Goal: Communication & Community: Share content

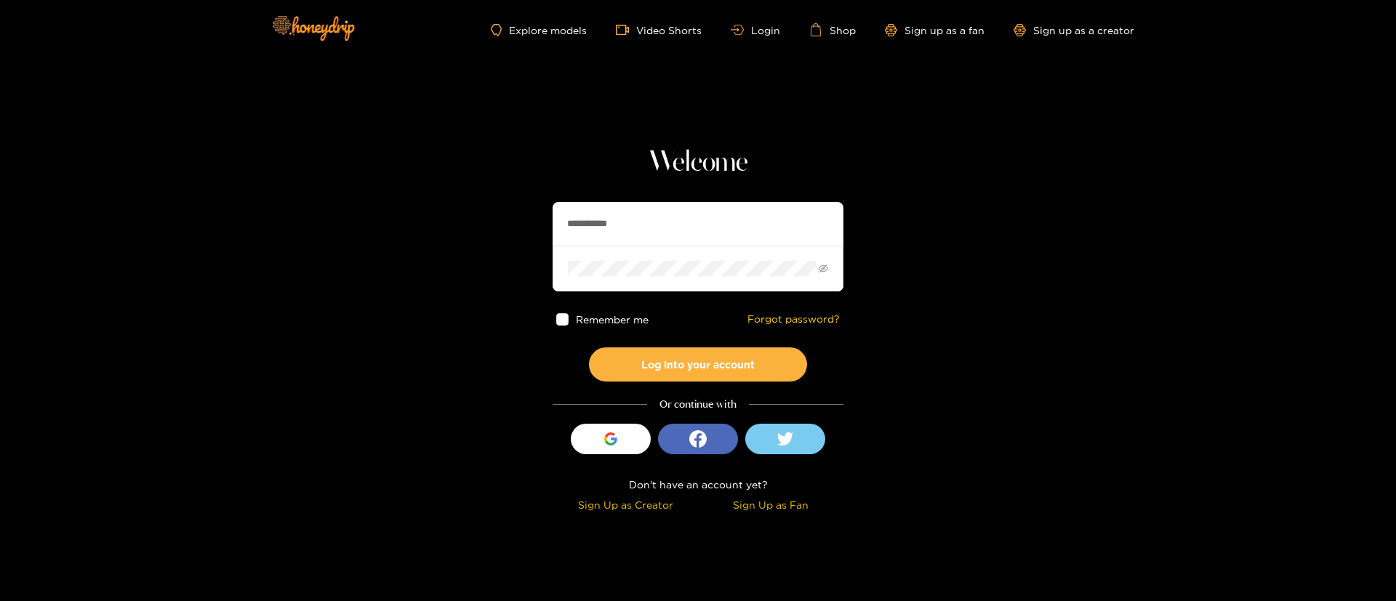
click at [636, 223] on input "**********" at bounding box center [698, 224] width 291 height 44
paste input "**"
type input "**********"
click at [669, 369] on button "Log into your account" at bounding box center [698, 365] width 218 height 34
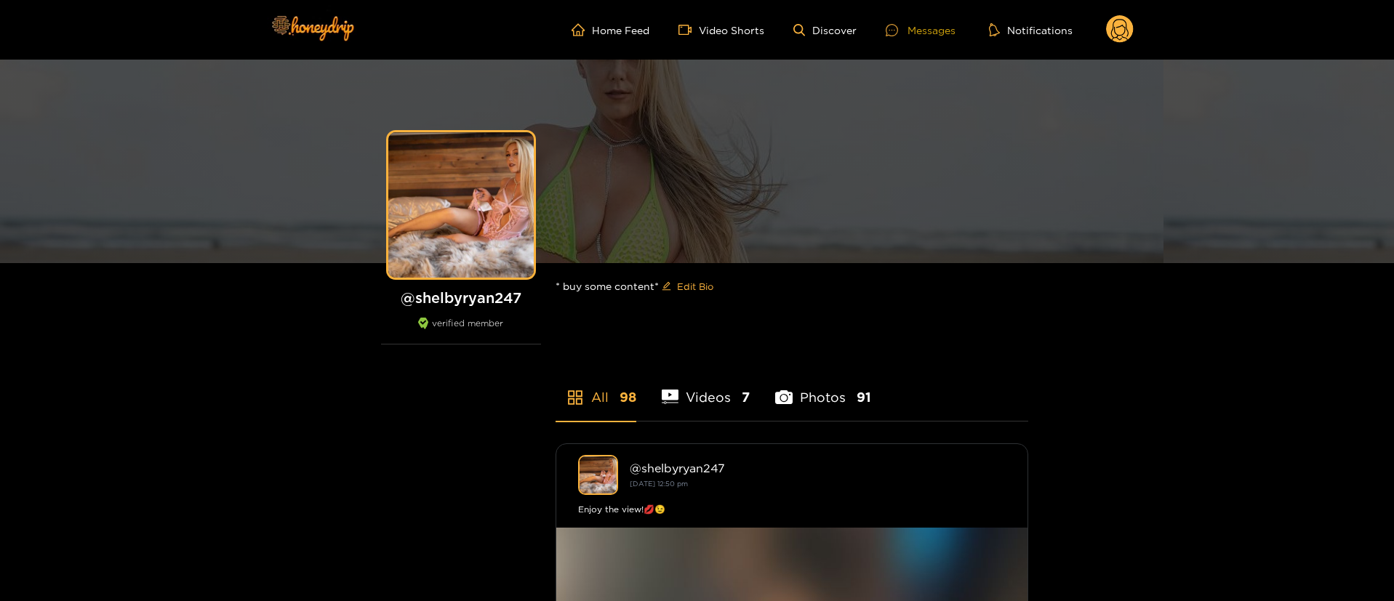
click at [911, 33] on div "Messages" at bounding box center [921, 30] width 70 height 17
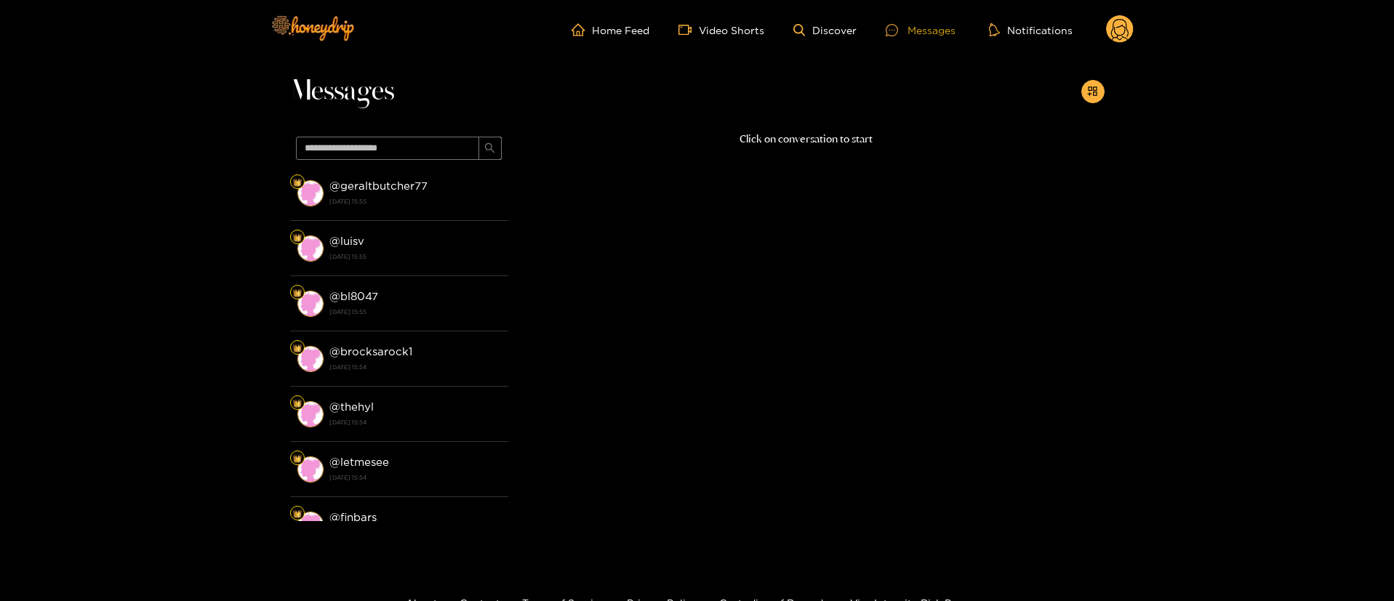
click at [899, 28] on div at bounding box center [897, 30] width 22 height 12
click at [1094, 34] on ul "Home Feed Video Shorts Discover Messages Notifications" at bounding box center [853, 29] width 562 height 29
click at [1097, 34] on ul "Home Feed Video Shorts Discover Messages Notifications" at bounding box center [853, 29] width 562 height 29
click at [1131, 25] on circle at bounding box center [1120, 29] width 28 height 28
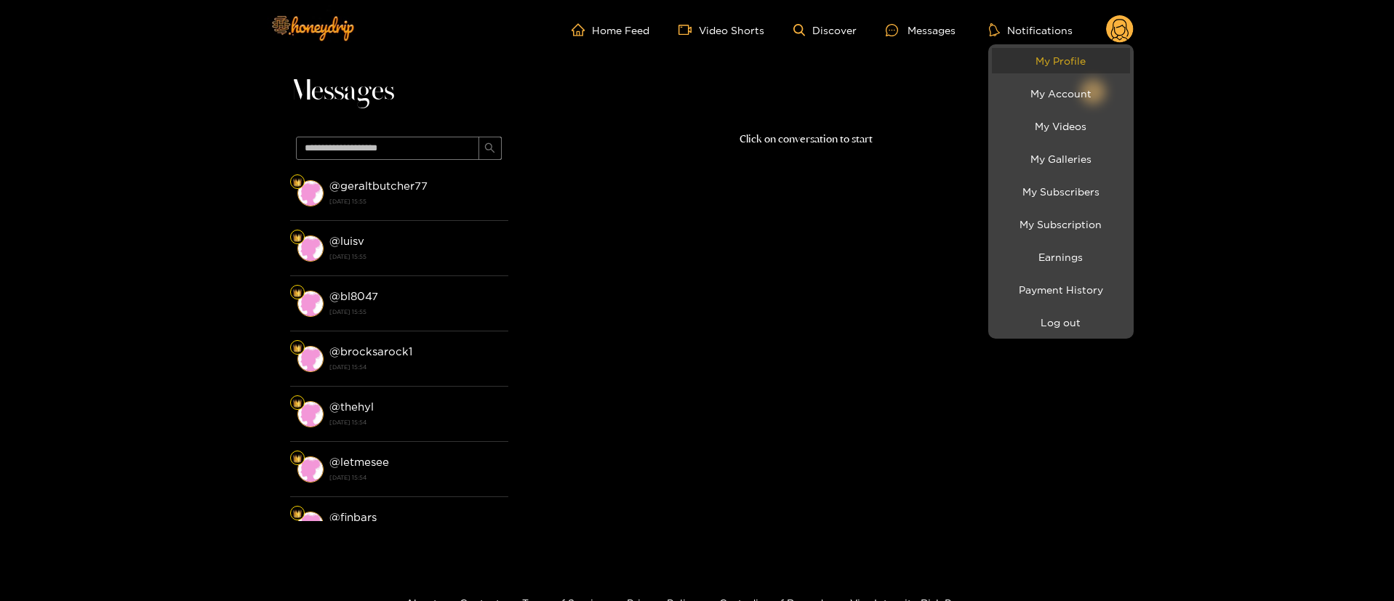
click at [1061, 59] on link "My Profile" at bounding box center [1061, 60] width 138 height 25
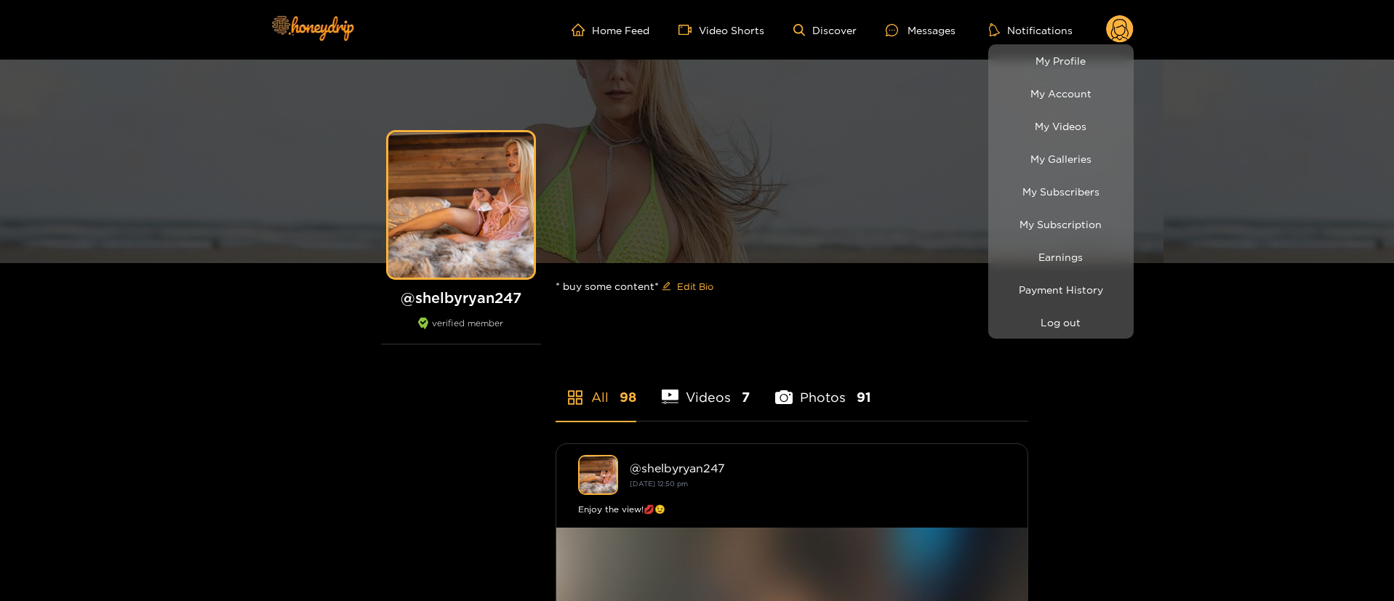
click at [910, 36] on div at bounding box center [697, 300] width 1394 height 601
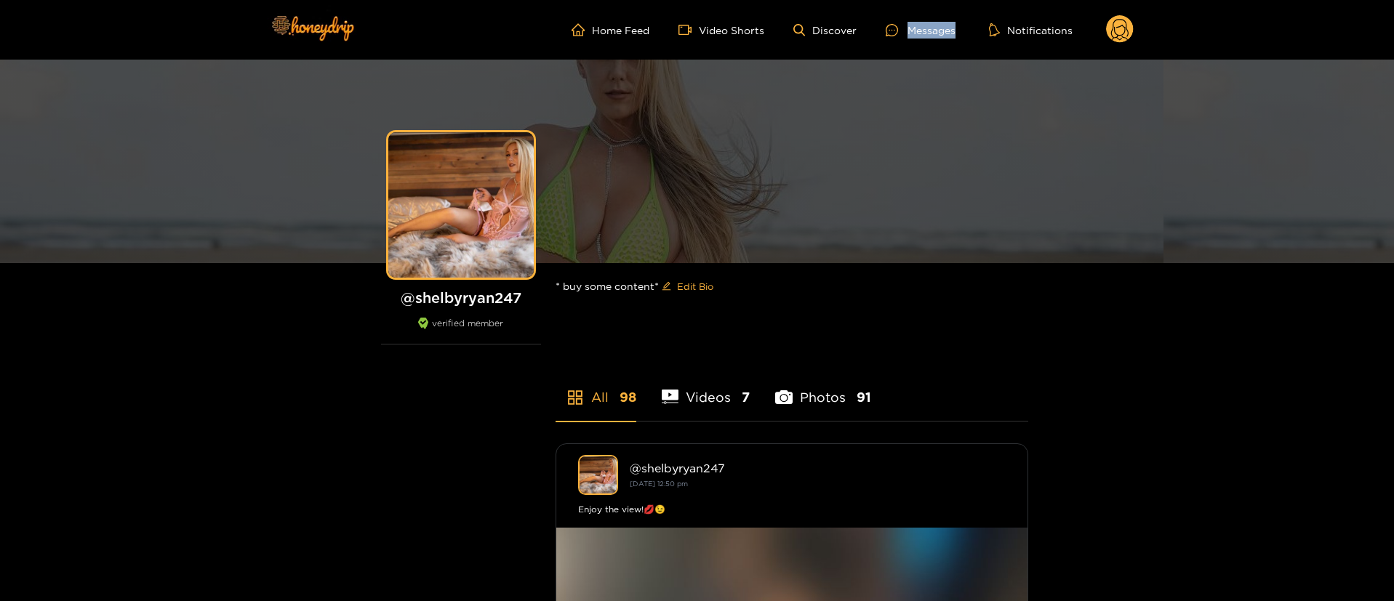
click at [910, 36] on div "Messages" at bounding box center [921, 30] width 70 height 17
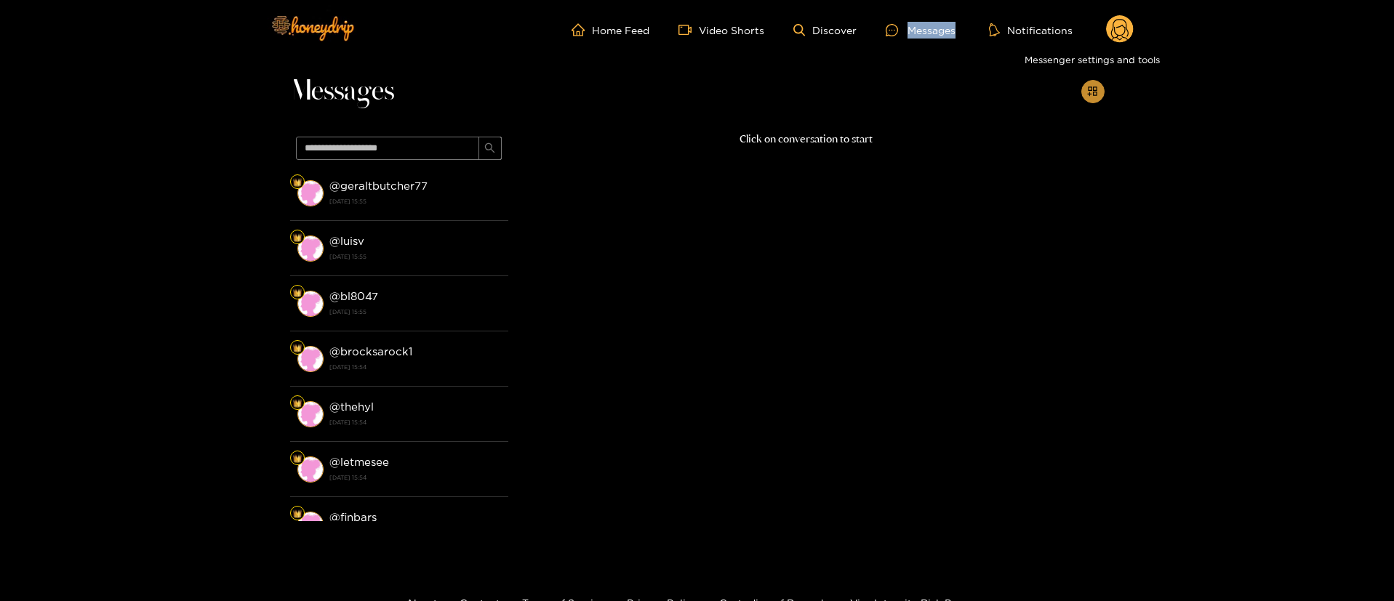
click at [1090, 90] on icon "appstore-add" at bounding box center [1092, 91] width 9 height 9
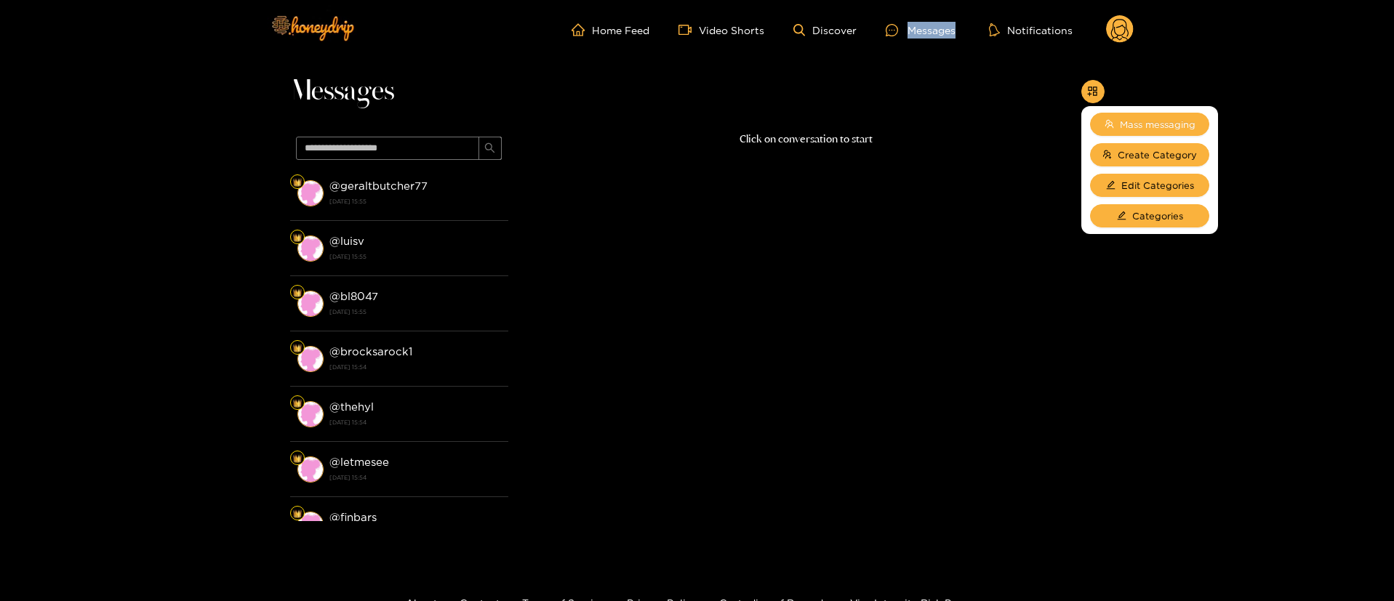
click at [1105, 122] on icon "team" at bounding box center [1109, 123] width 9 height 9
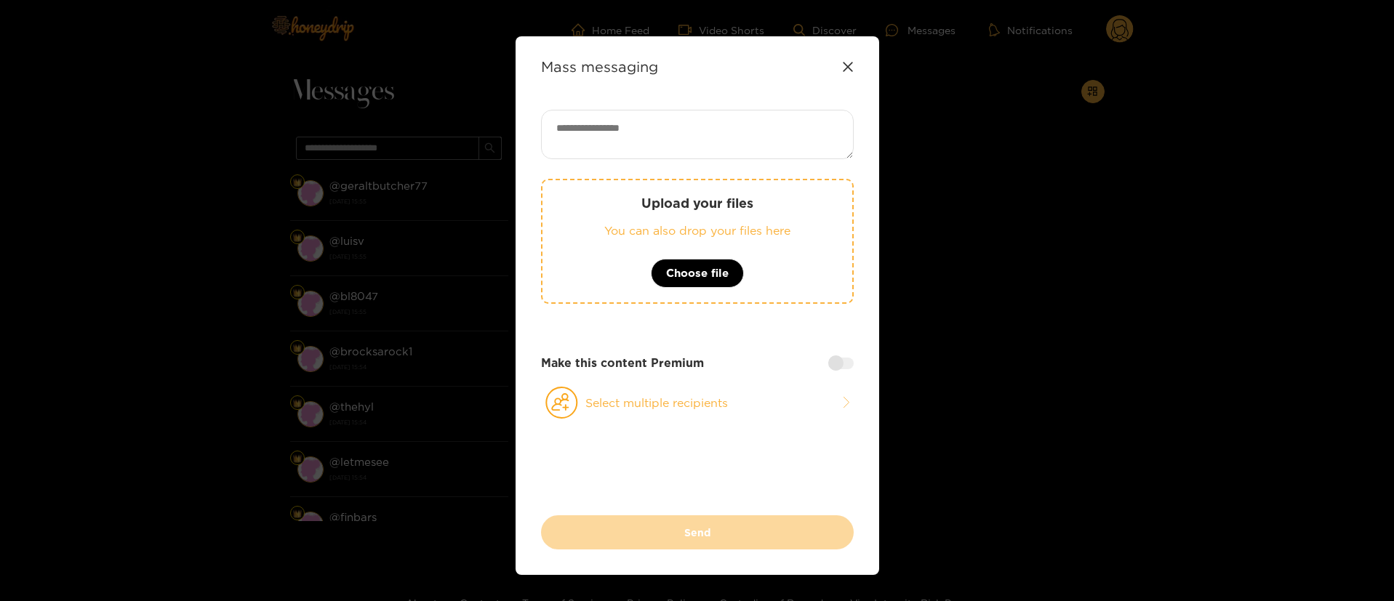
drag, startPoint x: 714, startPoint y: 80, endPoint x: 858, endPoint y: 72, distance: 144.2
click at [715, 80] on div "Mass messaging Upload your files You can also drop your files here Choose file …" at bounding box center [698, 305] width 364 height 539
click at [840, 72] on div "Mass messaging" at bounding box center [697, 66] width 313 height 17
drag, startPoint x: 844, startPoint y: 65, endPoint x: 858, endPoint y: 62, distance: 15.0
click at [844, 65] on icon at bounding box center [848, 67] width 12 height 12
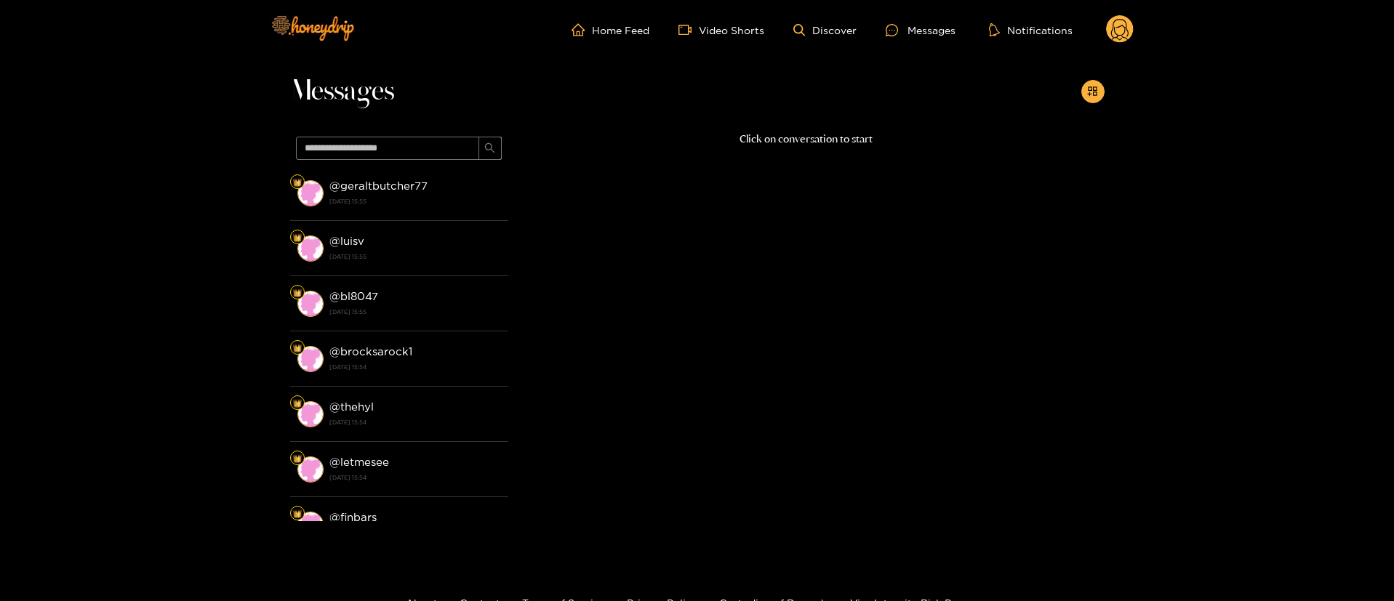
click at [1129, 28] on circle at bounding box center [1120, 29] width 28 height 28
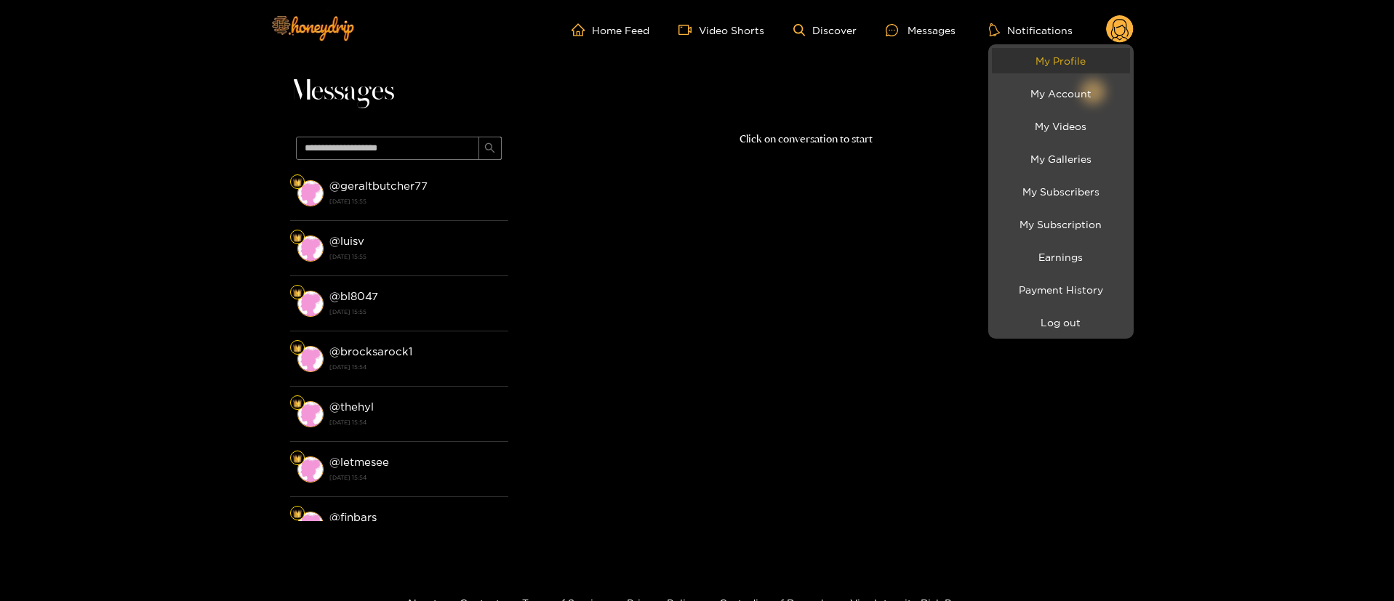
click at [1047, 54] on link "My Profile" at bounding box center [1061, 60] width 138 height 25
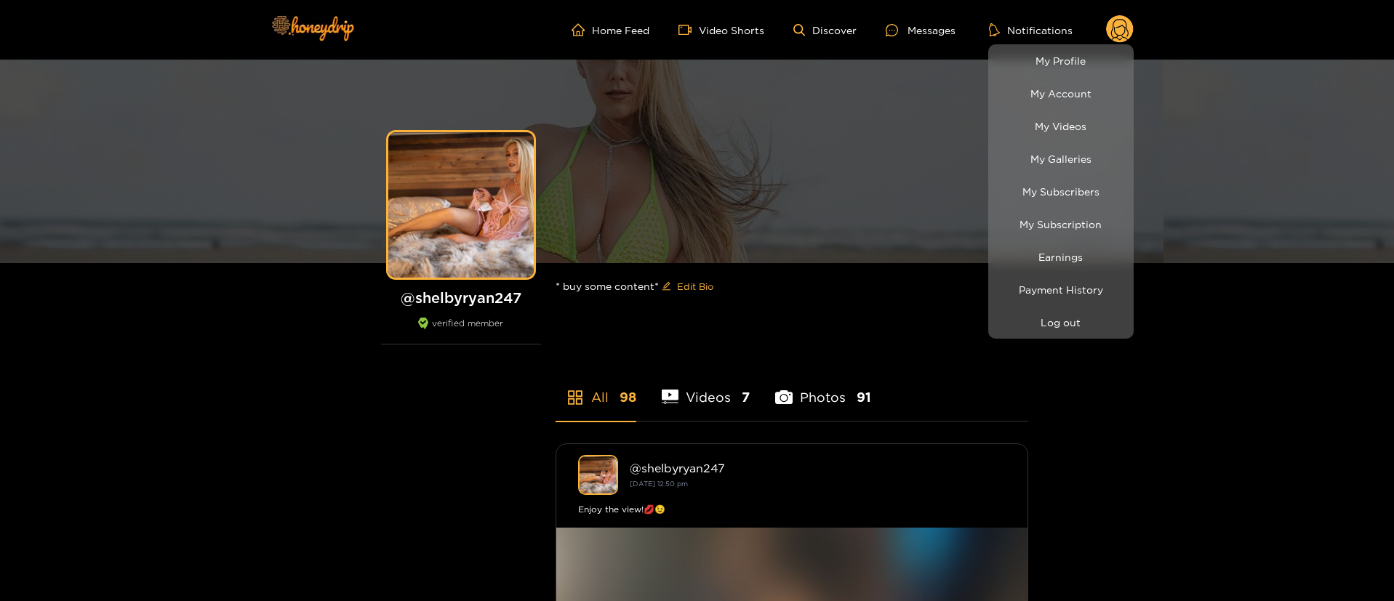
click at [925, 30] on div at bounding box center [697, 300] width 1394 height 601
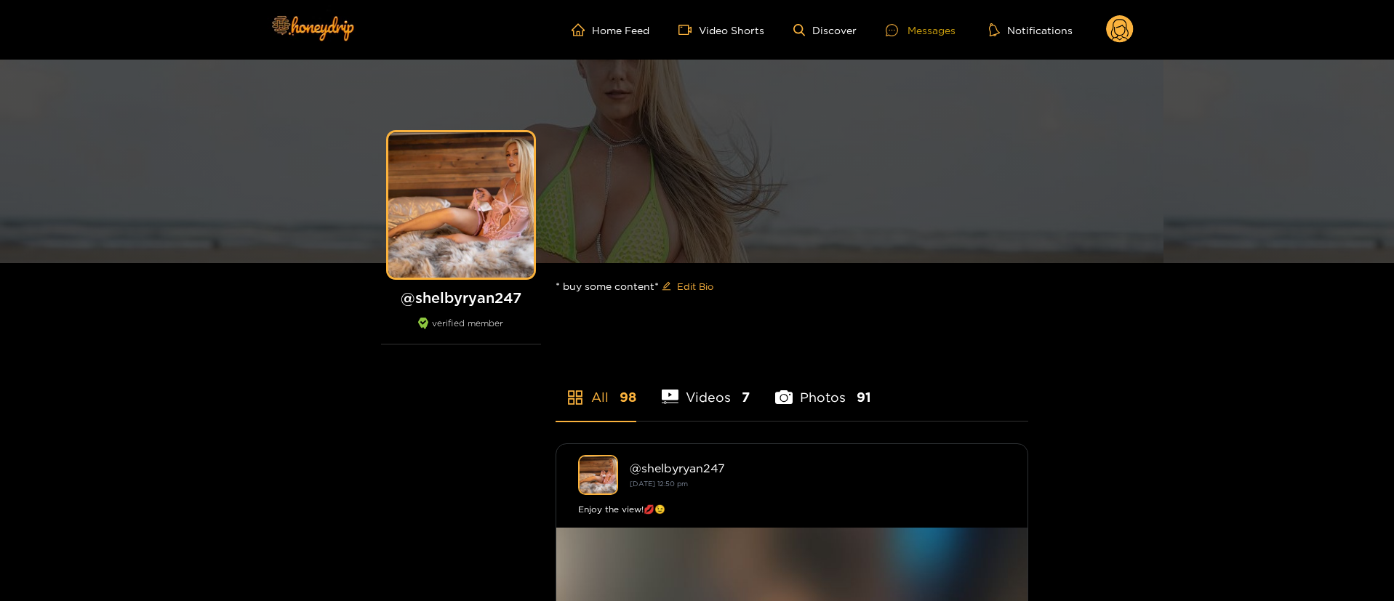
click at [936, 27] on div "Messages" at bounding box center [921, 30] width 70 height 17
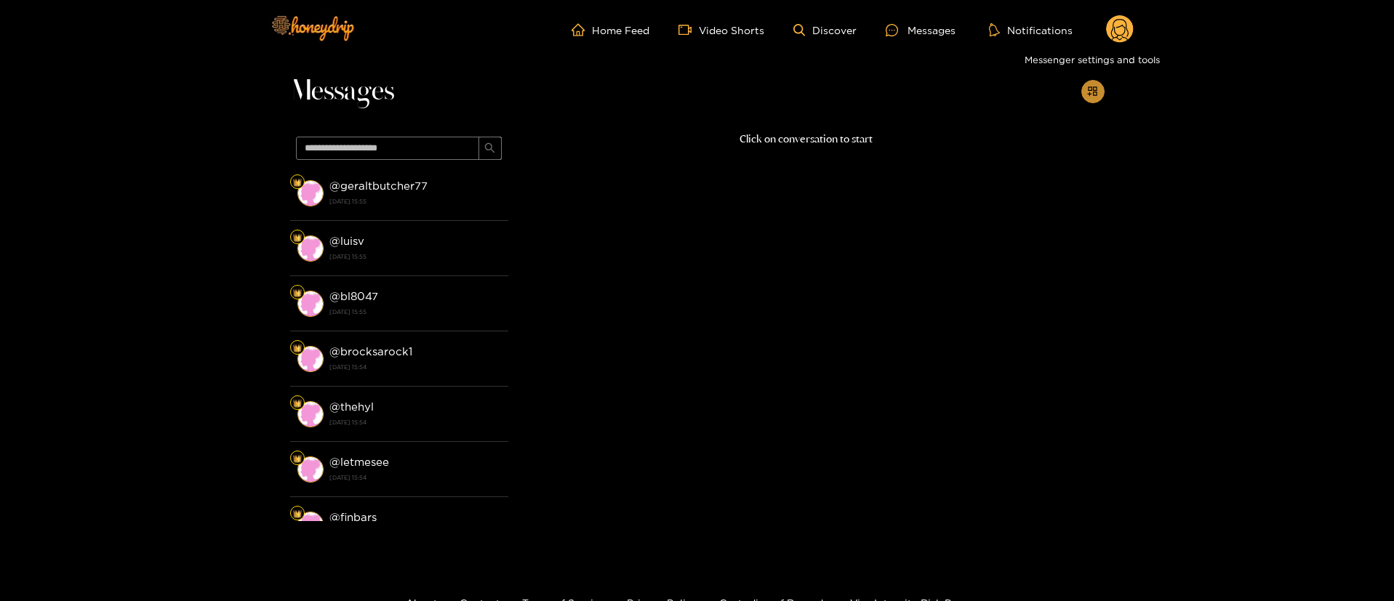
click at [1085, 94] on button "button" at bounding box center [1092, 91] width 23 height 23
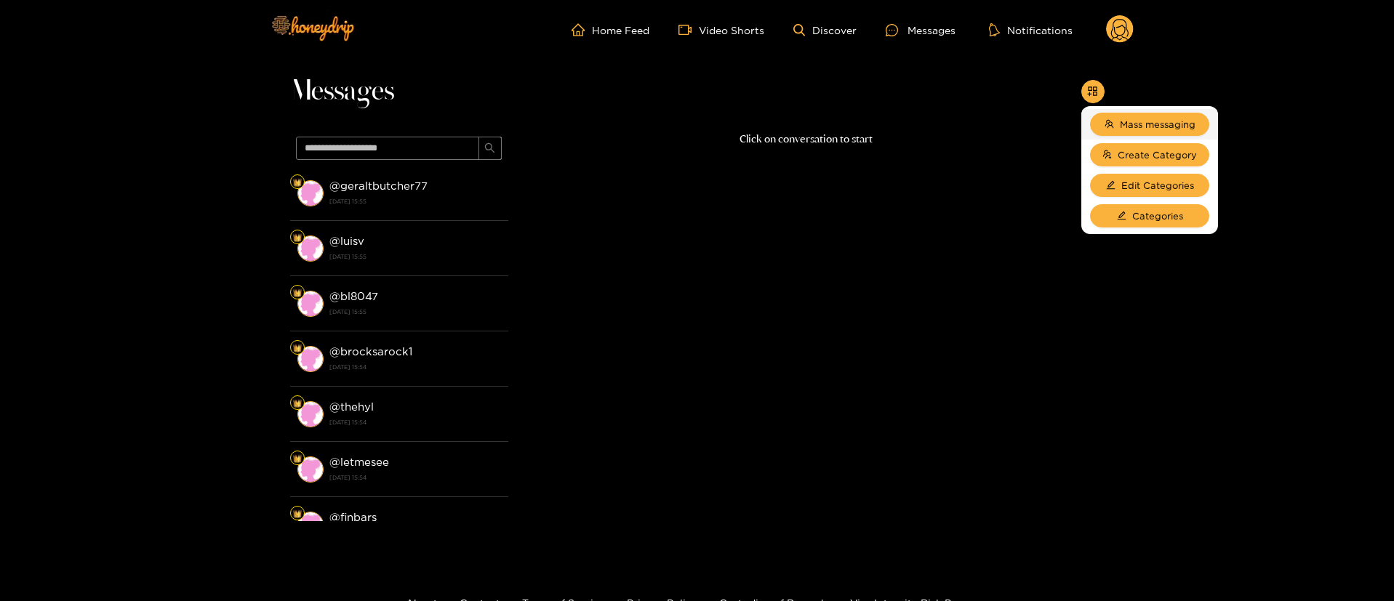
click at [1116, 109] on li "Mass messaging" at bounding box center [1149, 124] width 137 height 31
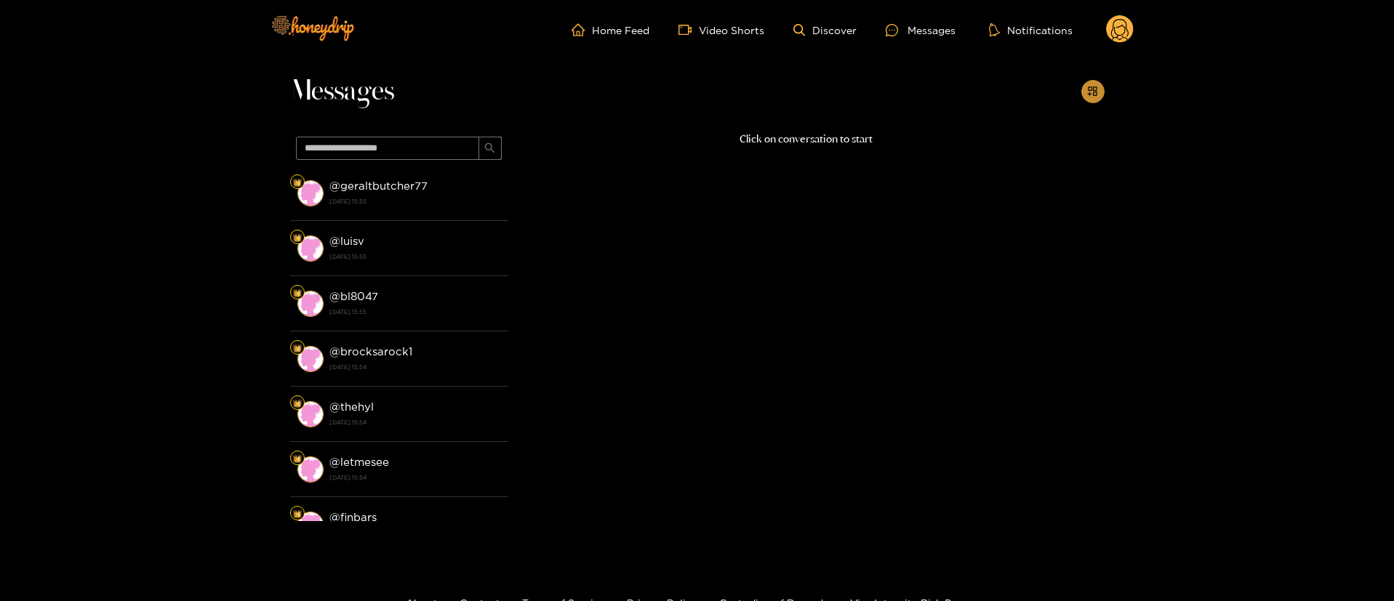
click at [1099, 85] on button "button" at bounding box center [1092, 91] width 23 height 23
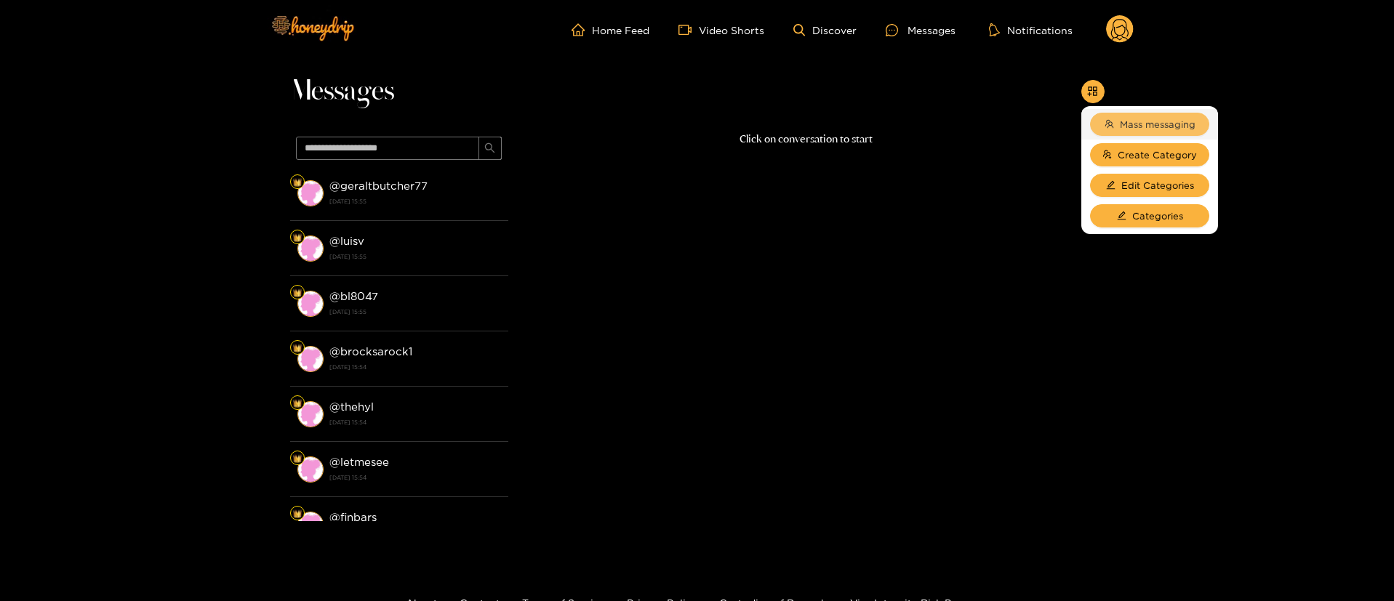
click at [1187, 120] on span "Mass messaging" at bounding box center [1158, 124] width 76 height 15
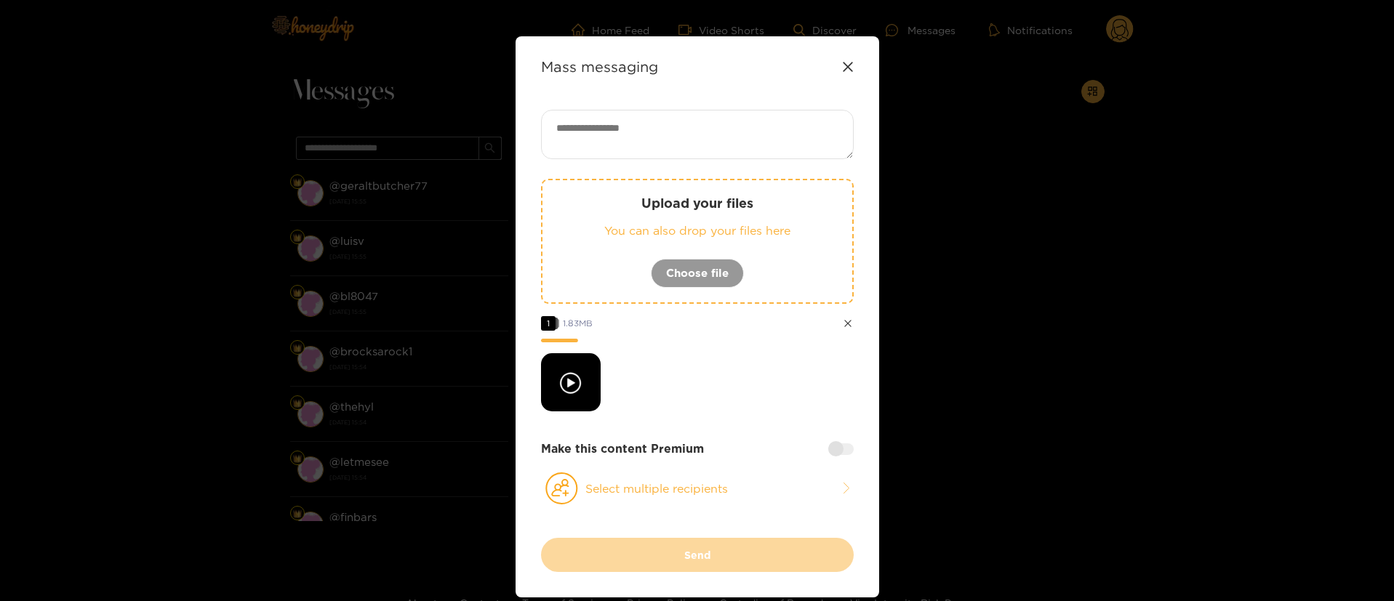
drag, startPoint x: 705, startPoint y: 500, endPoint x: 660, endPoint y: 385, distance: 124.4
click at [705, 500] on button "Select multiple recipients" at bounding box center [697, 488] width 313 height 33
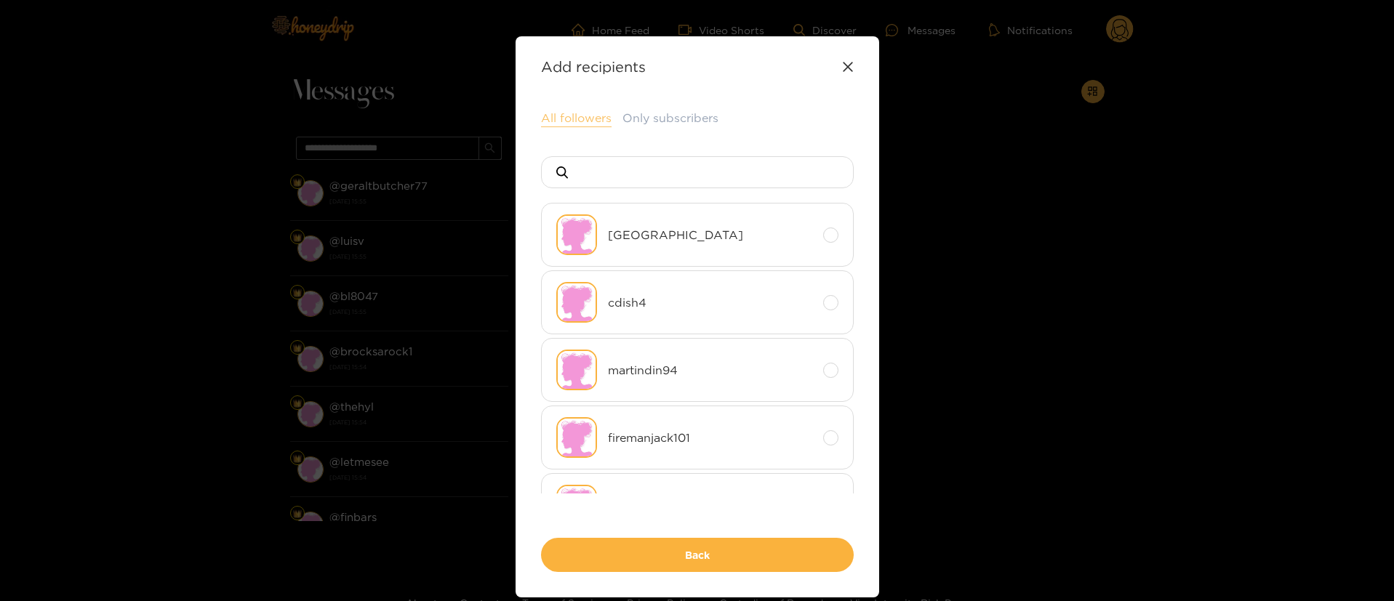
click at [590, 121] on button "All followers" at bounding box center [576, 118] width 71 height 17
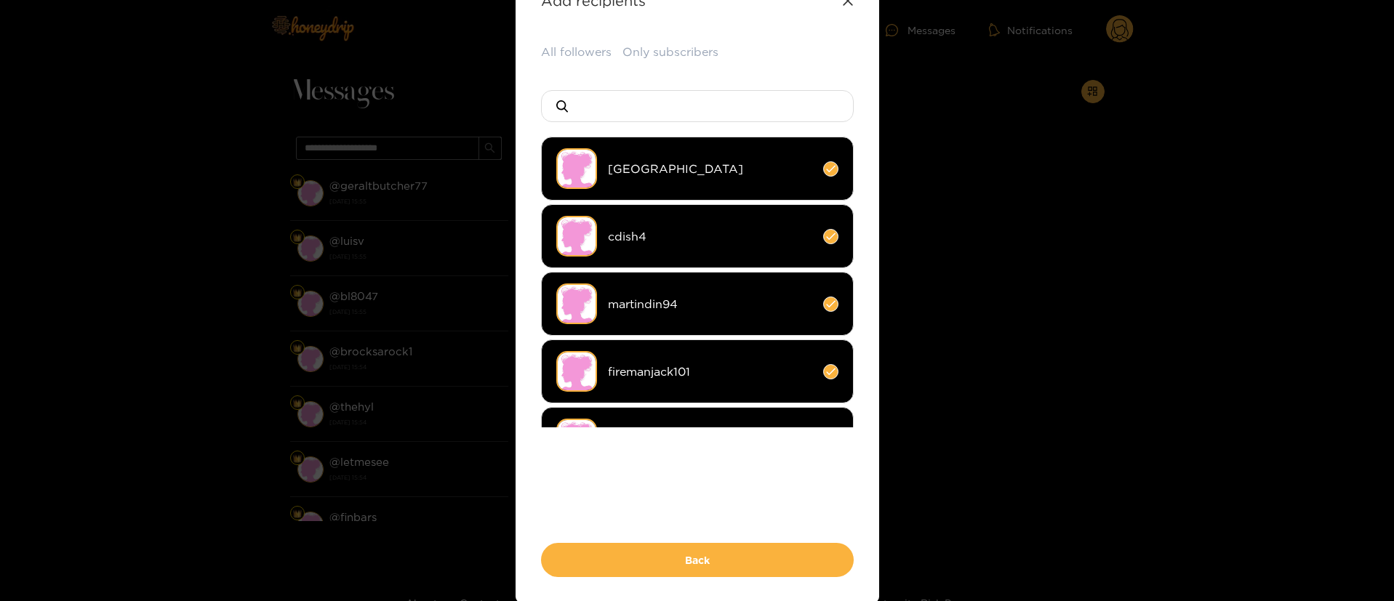
scroll to position [109, 0]
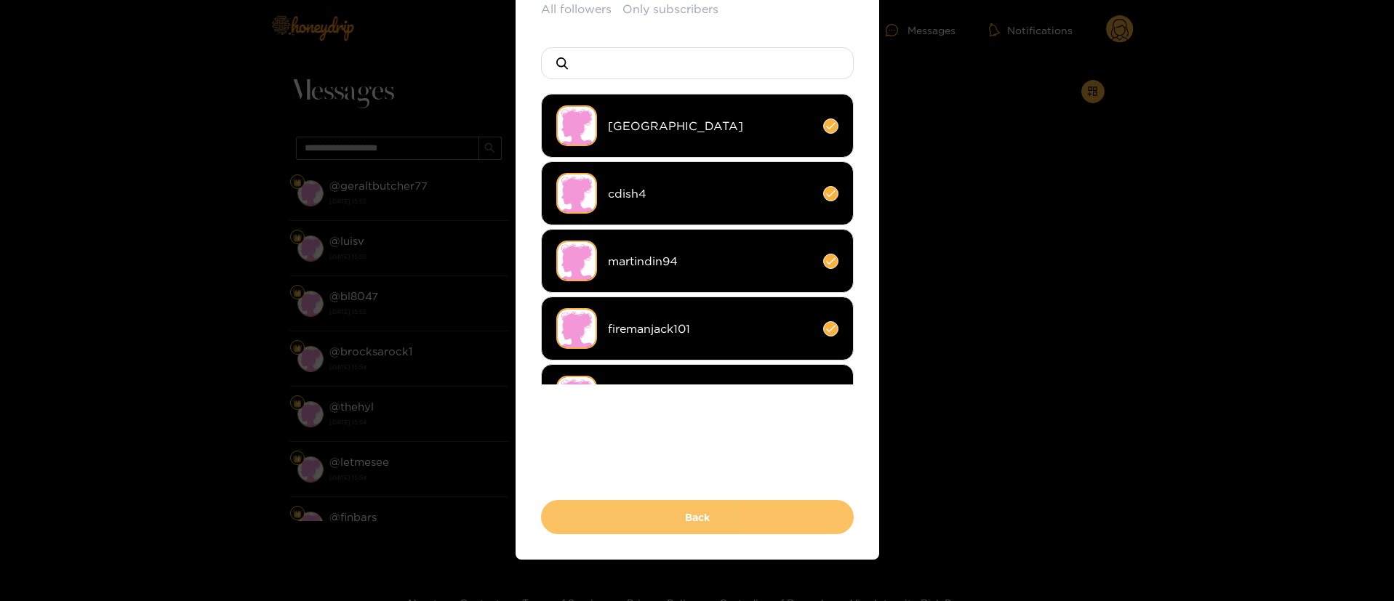
click at [739, 515] on button "Back" at bounding box center [697, 517] width 313 height 34
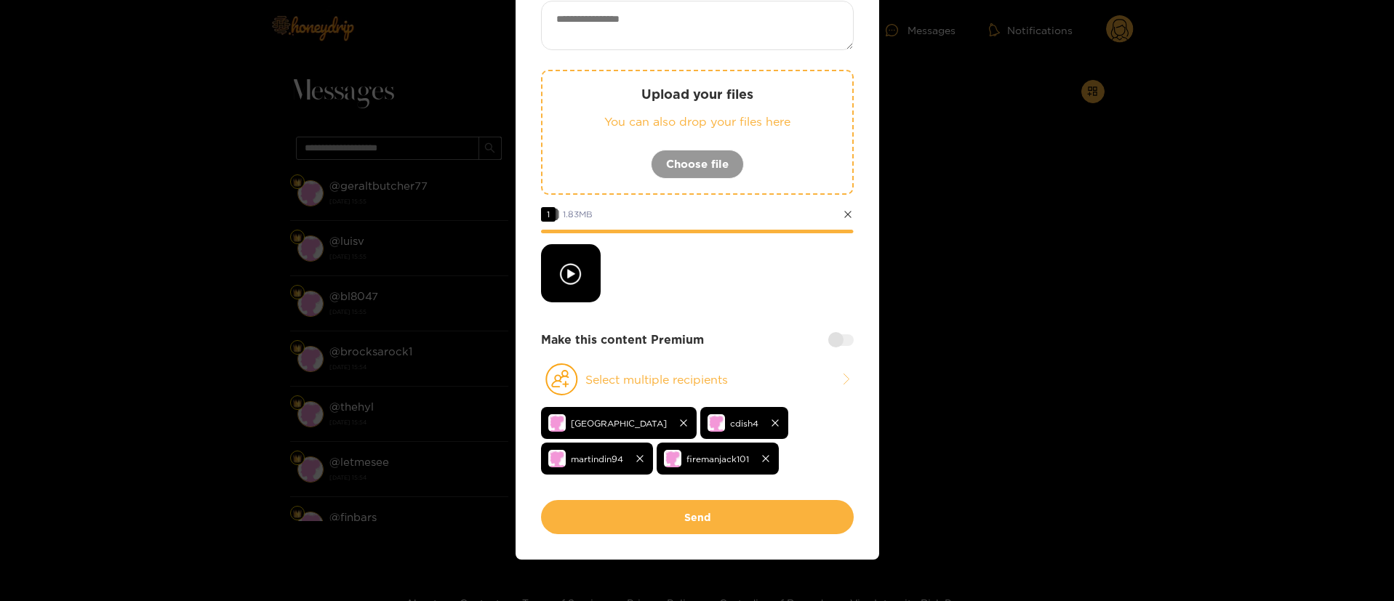
click at [763, 287] on div at bounding box center [697, 273] width 313 height 58
click at [844, 340] on div at bounding box center [840, 340] width 25 height 12
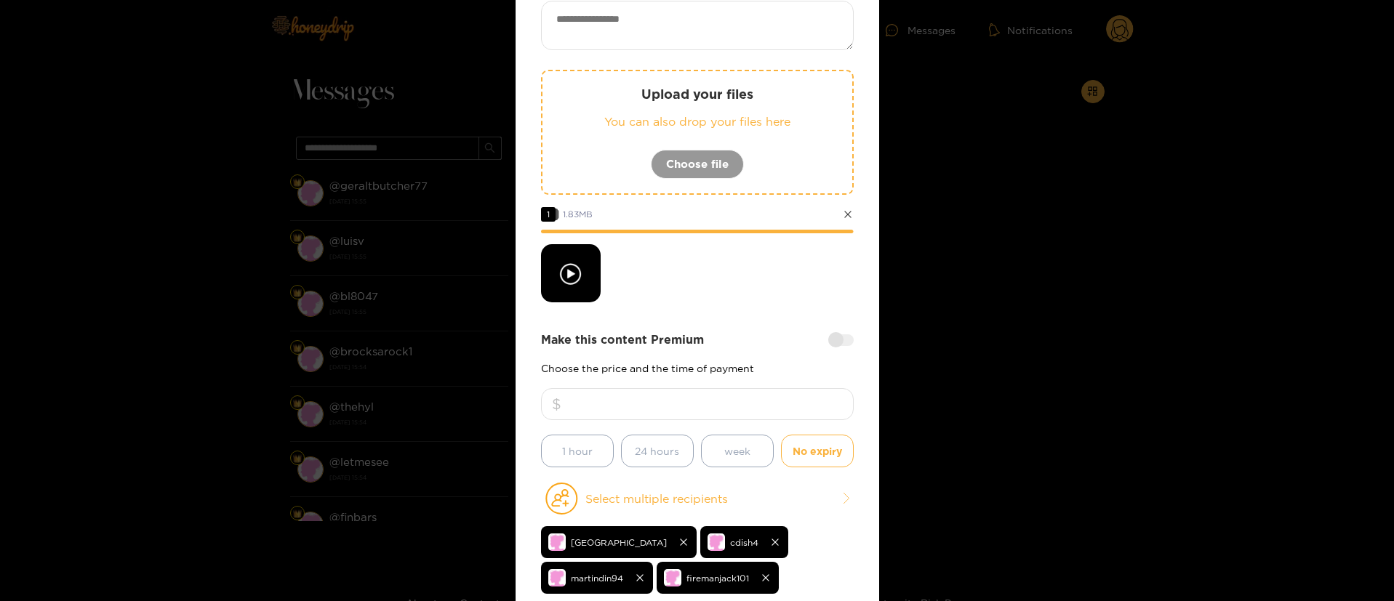
click at [763, 392] on input "number" at bounding box center [697, 404] width 313 height 32
type input "*"
type input "**"
click at [684, 5] on textarea at bounding box center [697, 25] width 313 height 49
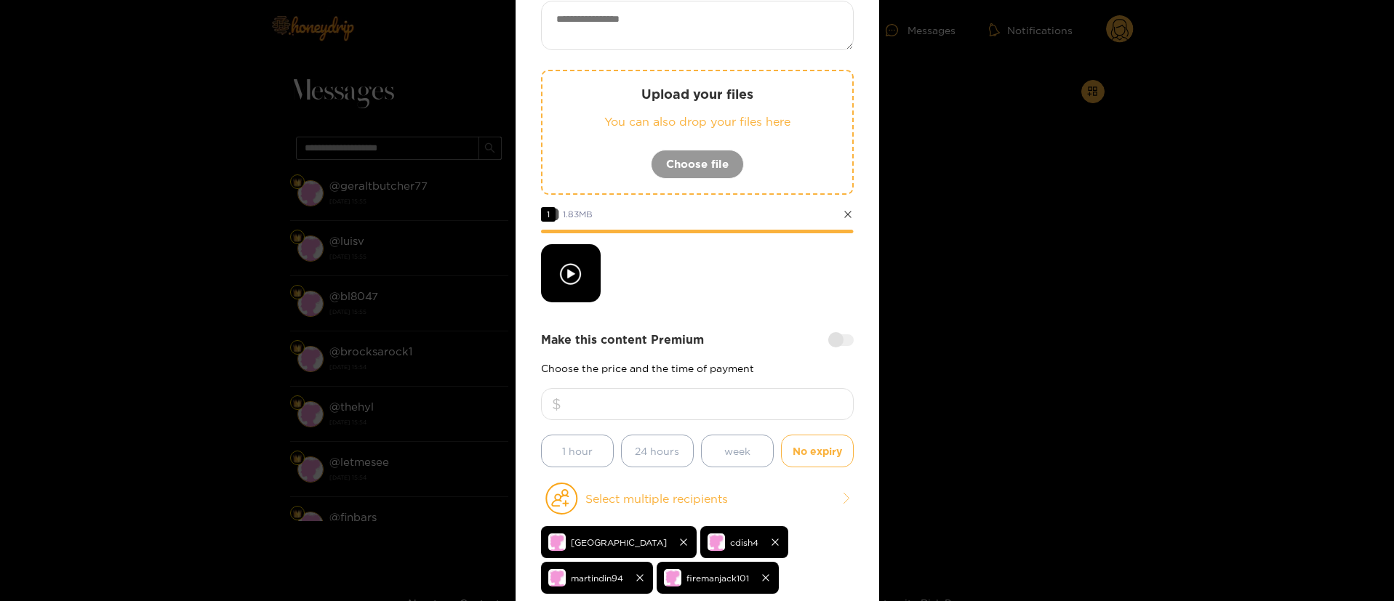
paste textarea "**********"
paste textarea "****"
type textarea "**********"
click at [764, 312] on div "**********" at bounding box center [697, 310] width 313 height 619
click at [769, 305] on div "**********" at bounding box center [697, 310] width 313 height 619
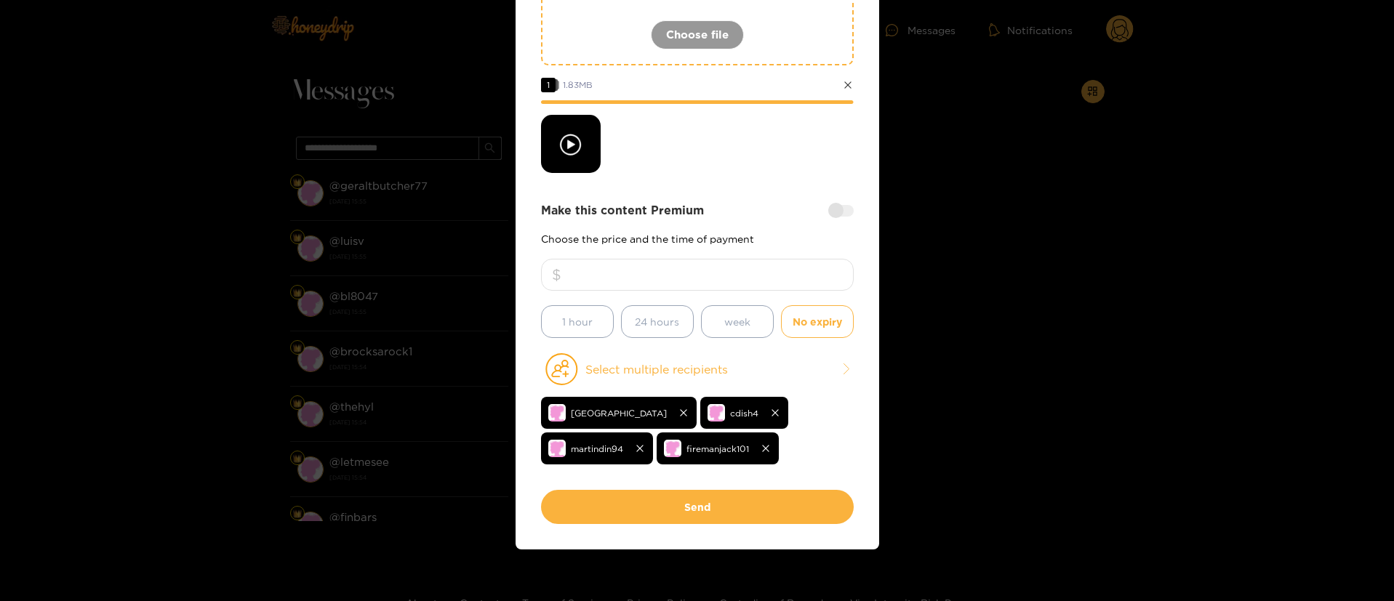
scroll to position [245, 0]
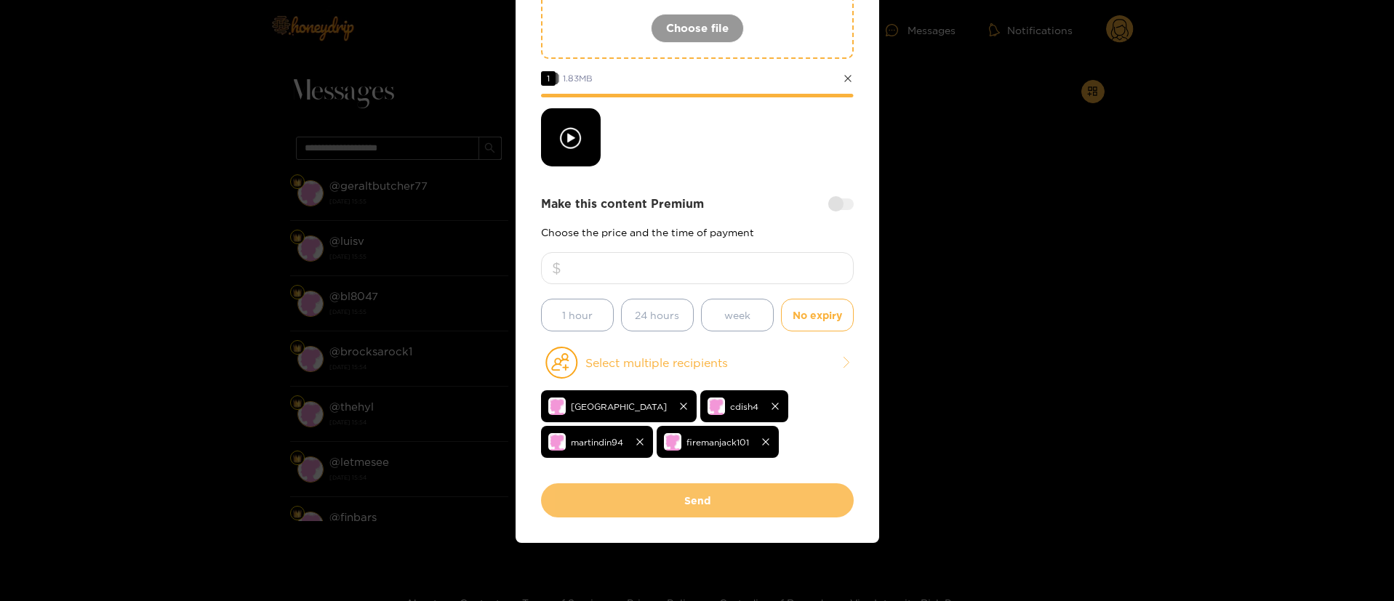
click at [692, 496] on button "Send" at bounding box center [697, 501] width 313 height 34
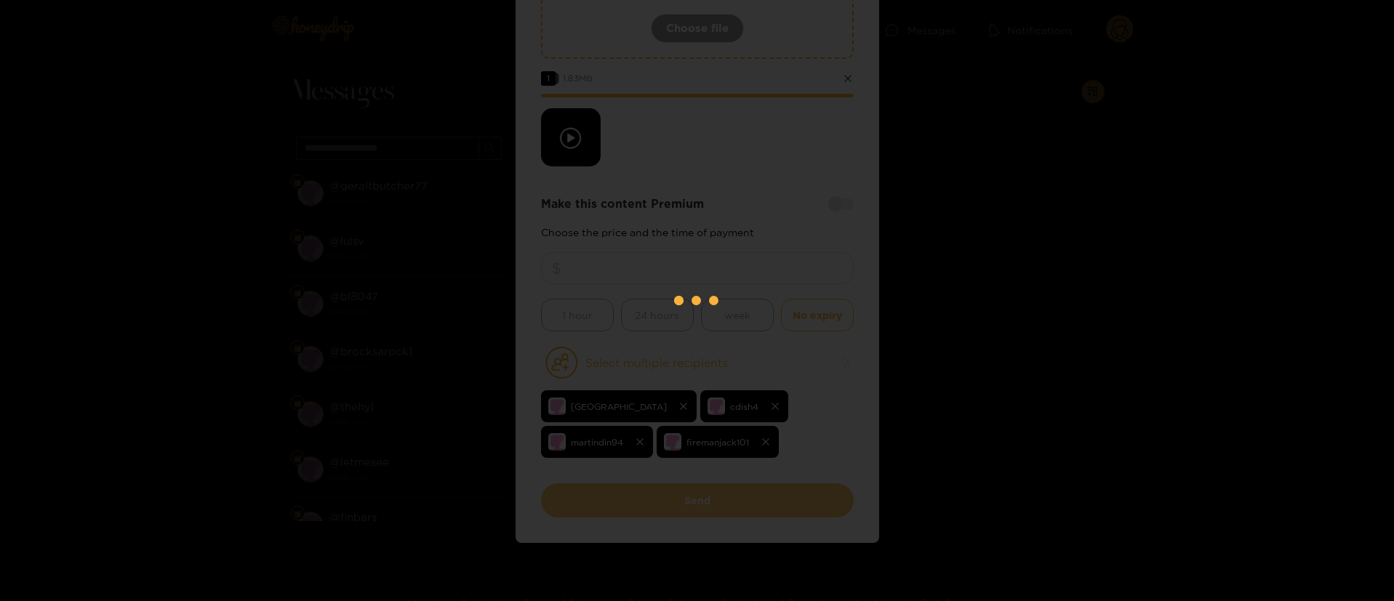
scroll to position [88, 0]
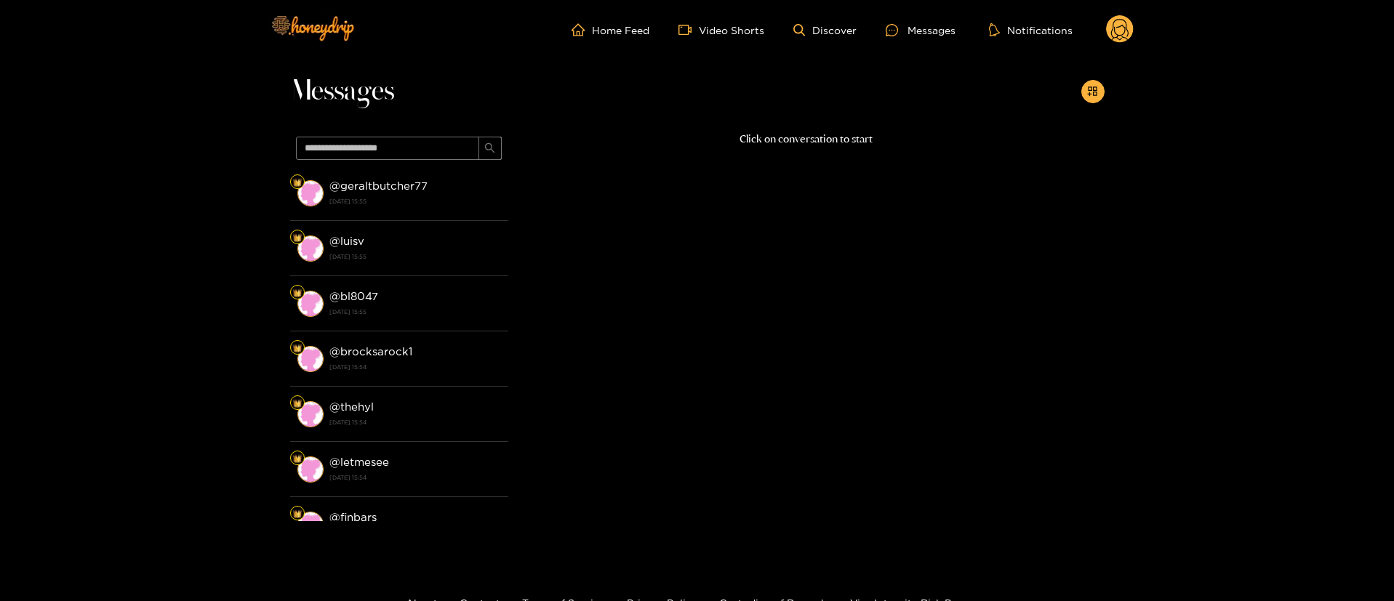
click at [1121, 26] on circle at bounding box center [1120, 29] width 28 height 28
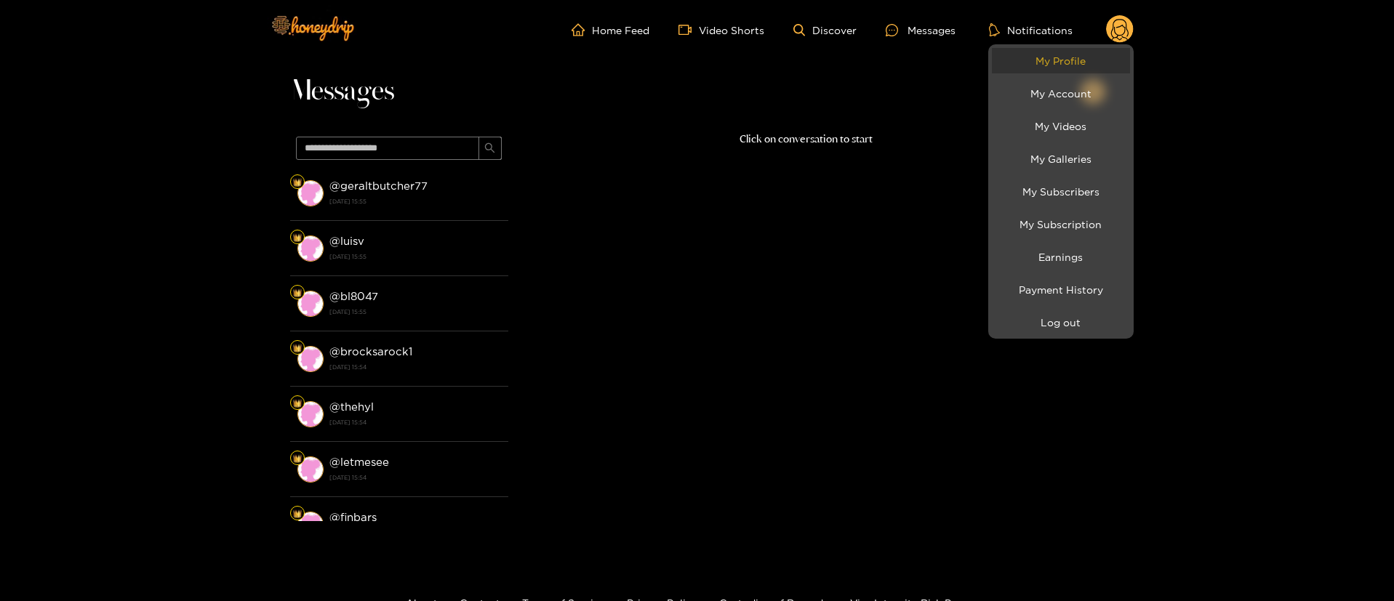
click at [1073, 55] on link "My Profile" at bounding box center [1061, 60] width 138 height 25
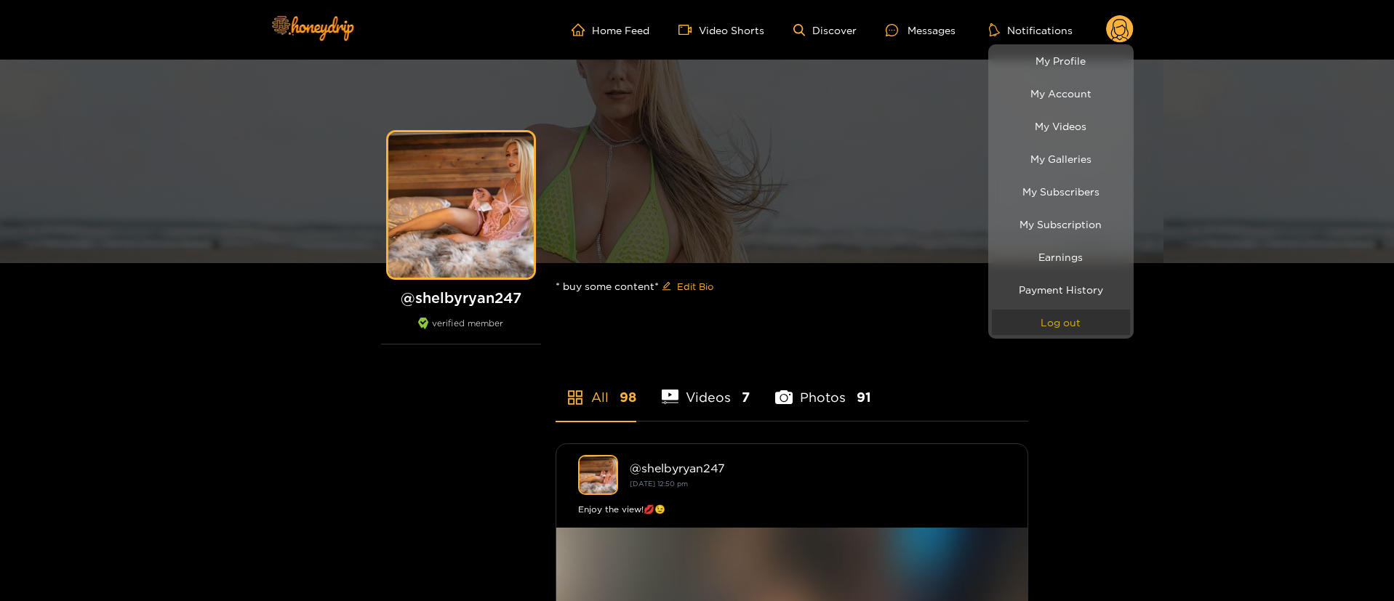
click at [1052, 317] on button "Log out" at bounding box center [1061, 322] width 138 height 25
